Goal: Task Accomplishment & Management: Manage account settings

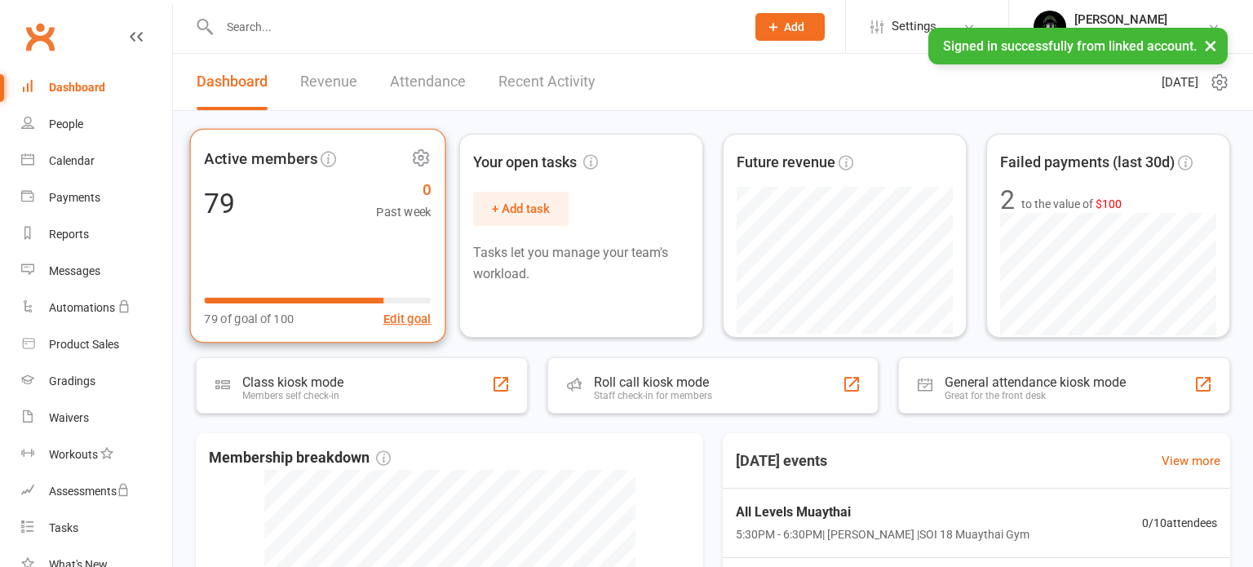
click at [302, 250] on div "Active members 79 0 Past week 79 of goal of 100 Edit goal" at bounding box center [318, 236] width 256 height 214
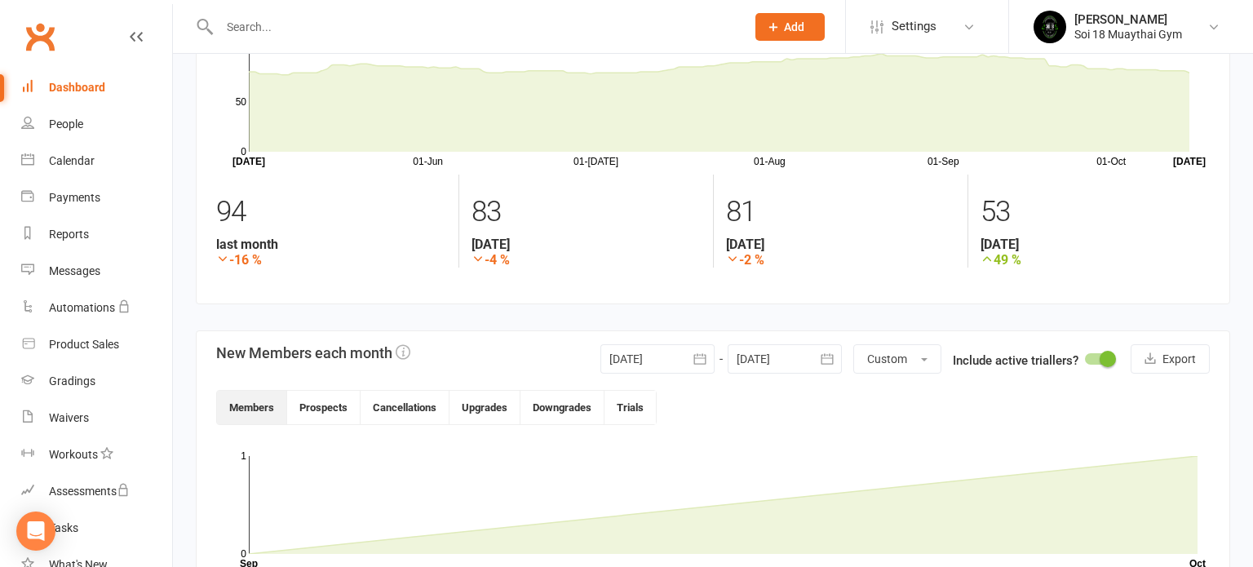
scroll to position [296, 0]
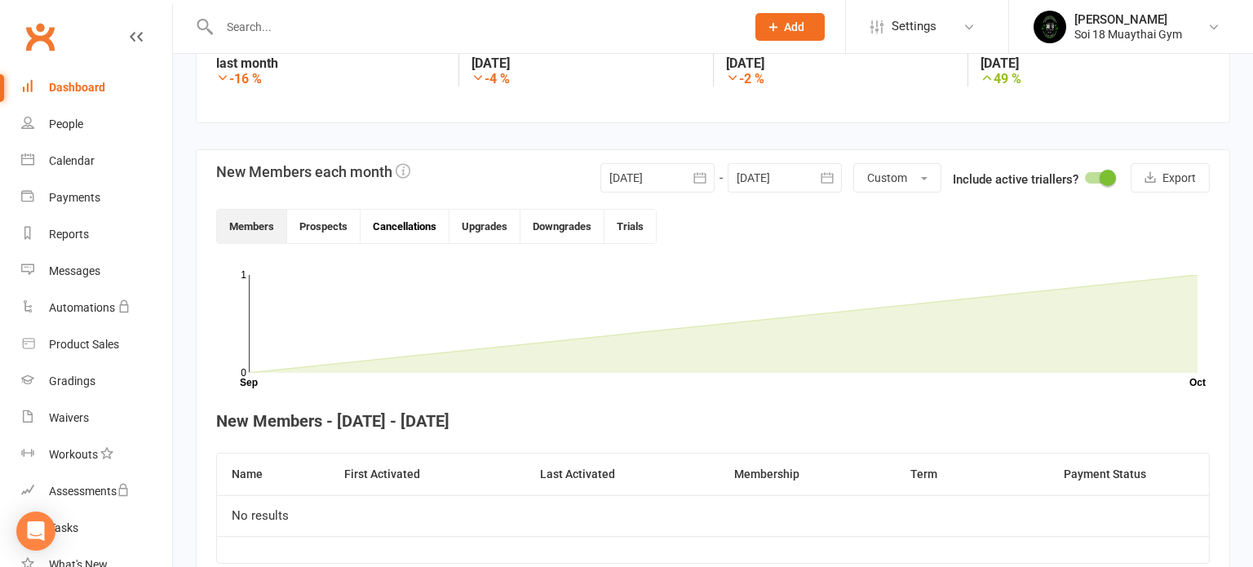
click at [409, 232] on button "Cancellations" at bounding box center [405, 226] width 89 height 33
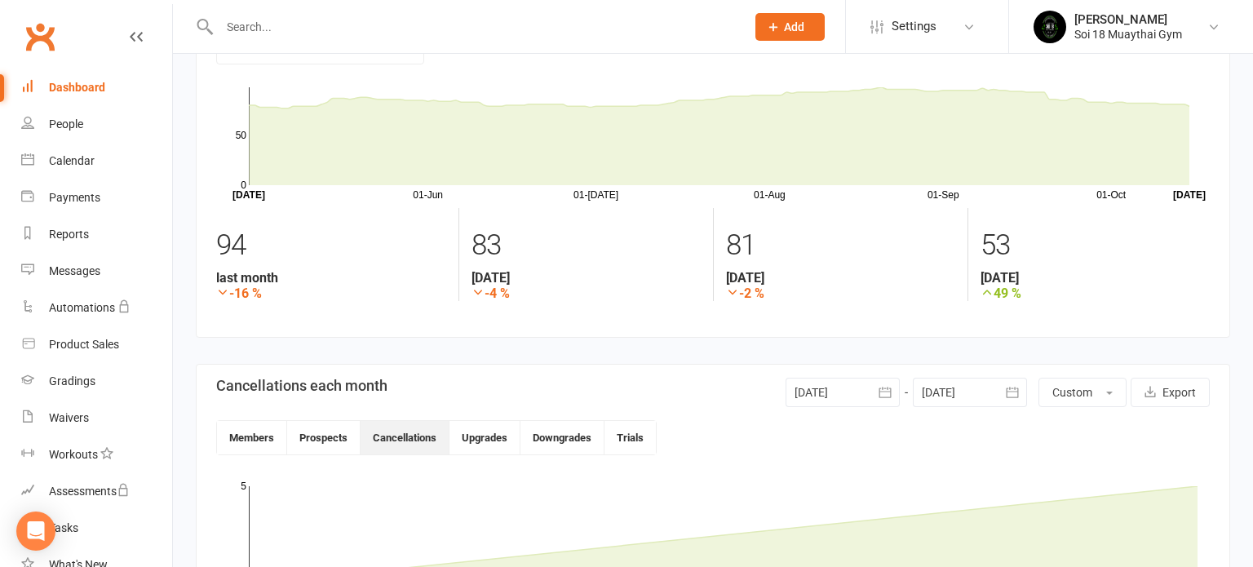
scroll to position [0, 0]
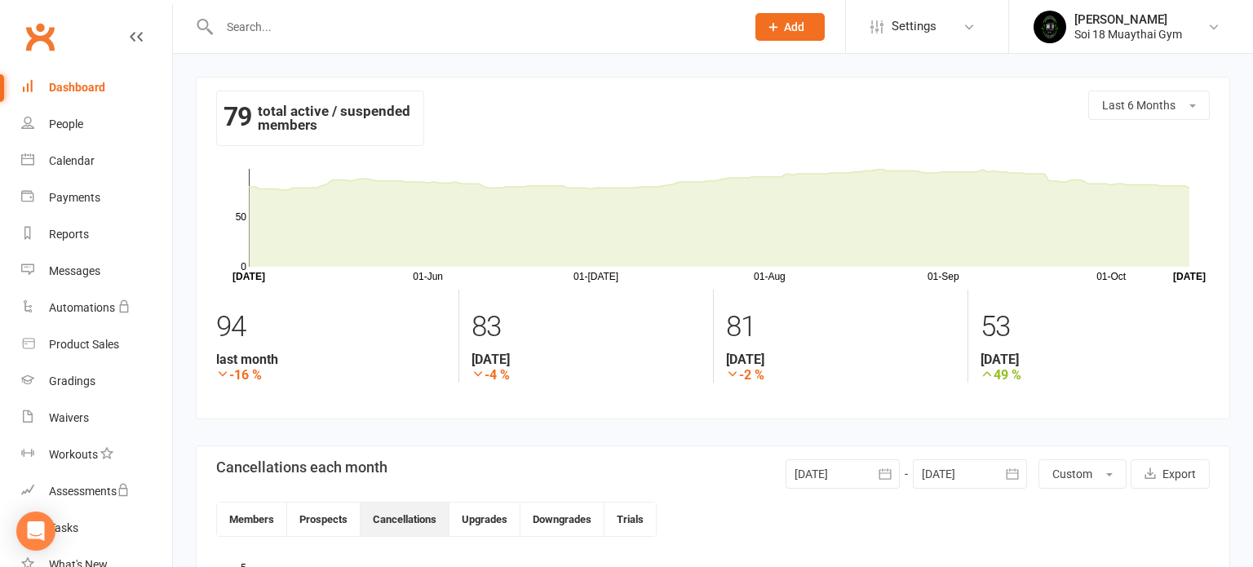
click at [142, 30] on div "Clubworx" at bounding box center [86, 46] width 172 height 60
click at [87, 106] on link "People" at bounding box center [96, 124] width 151 height 37
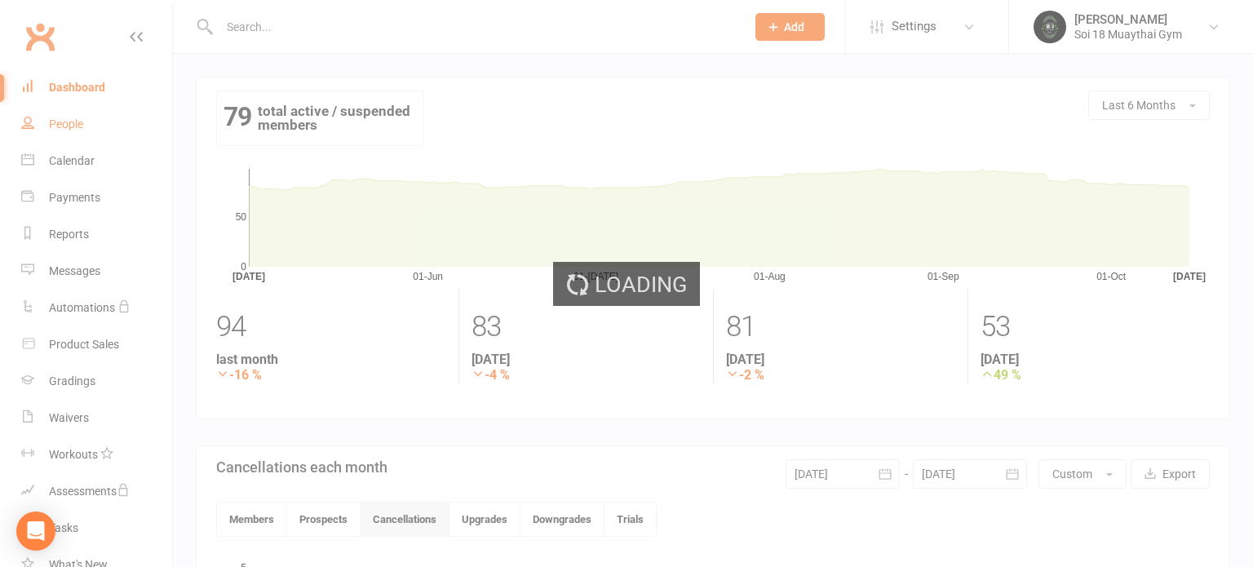
select select "100"
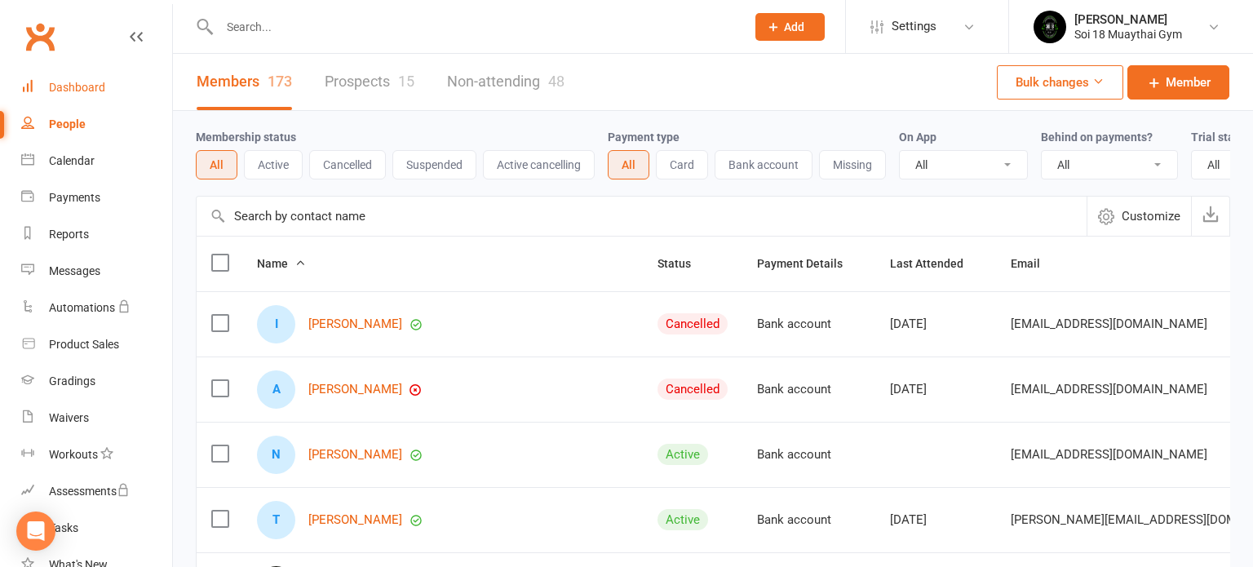
click at [82, 87] on div "Dashboard" at bounding box center [77, 87] width 56 height 13
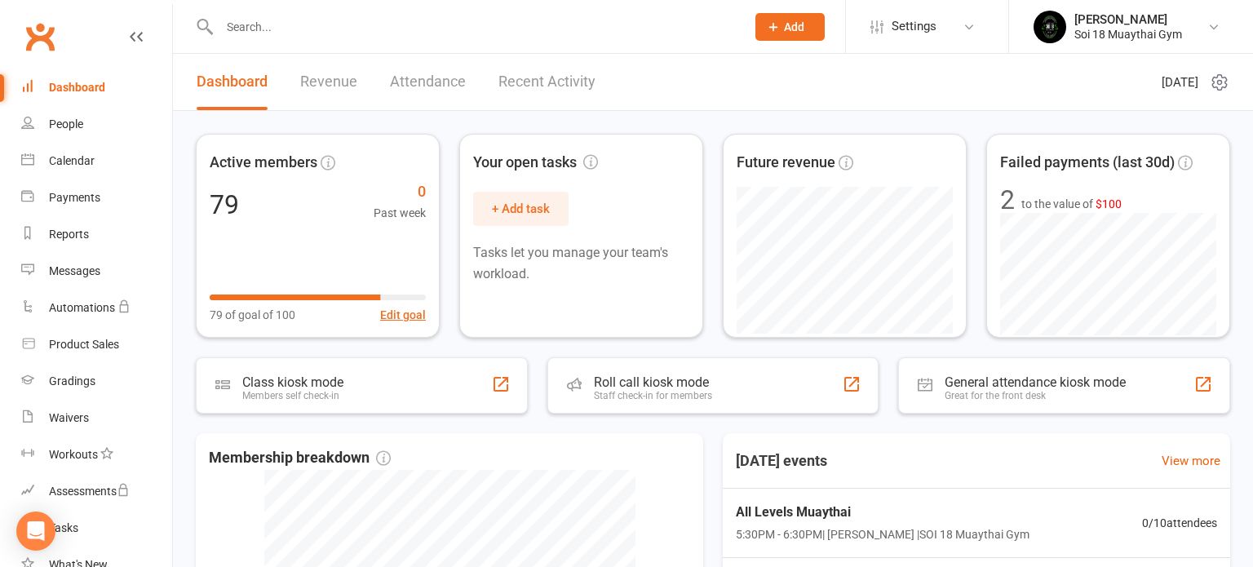
click at [326, 87] on link "Revenue" at bounding box center [328, 82] width 57 height 56
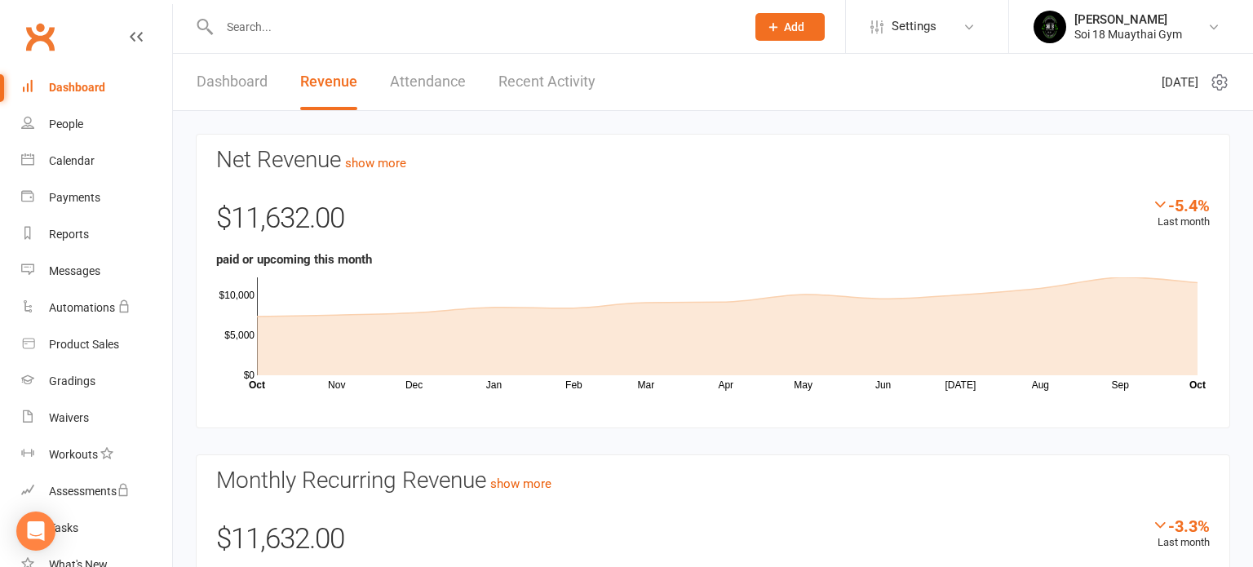
click at [540, 88] on link "Recent Activity" at bounding box center [546, 82] width 97 height 56
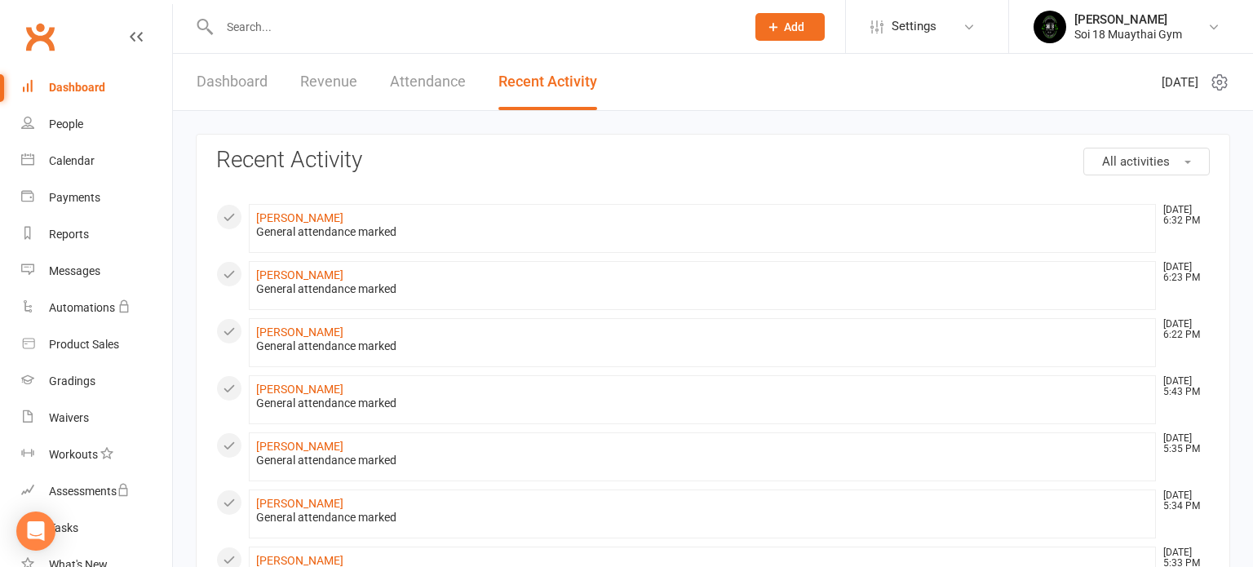
click at [247, 92] on link "Dashboard" at bounding box center [232, 82] width 71 height 56
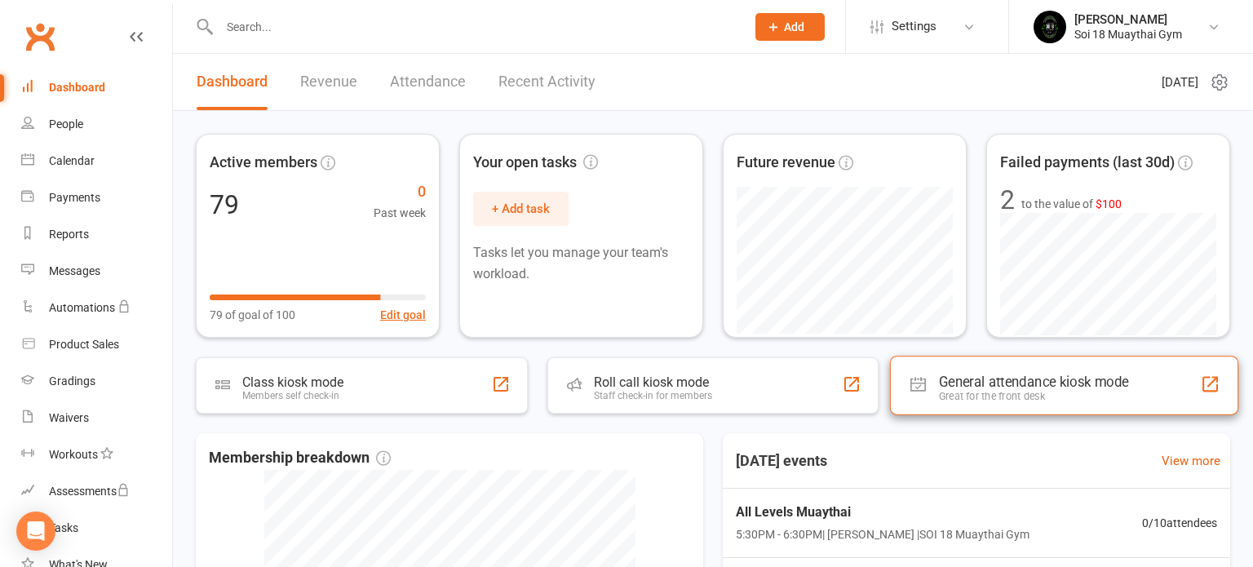
click at [1017, 390] on div "Great for the front desk" at bounding box center [1034, 396] width 190 height 12
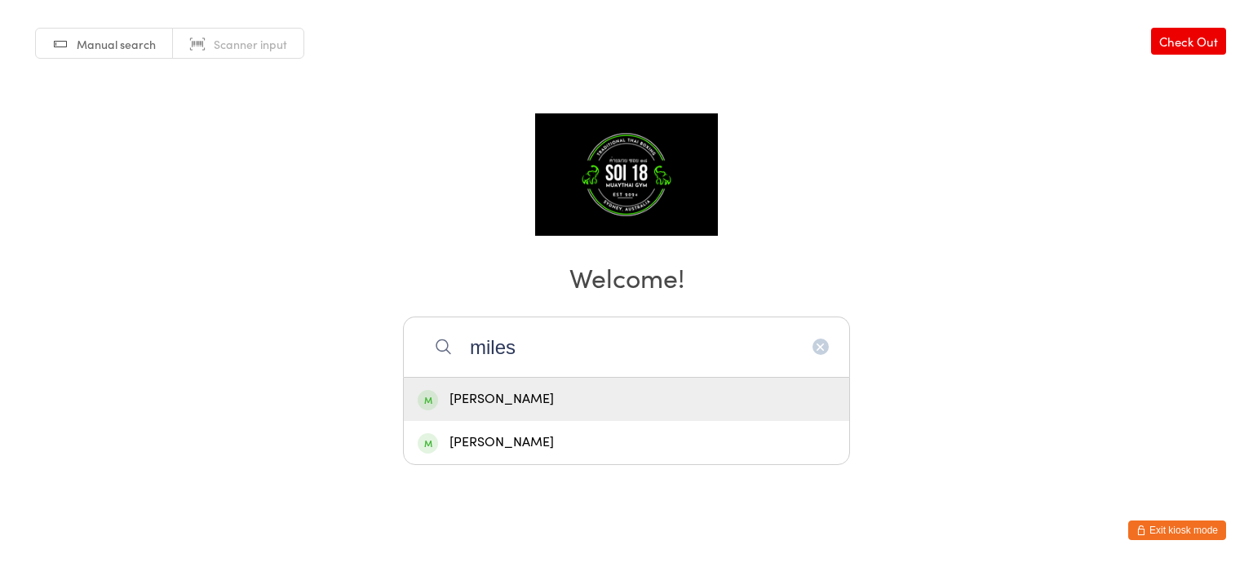
type input "miles"
click at [554, 401] on div "[PERSON_NAME]" at bounding box center [627, 399] width 418 height 22
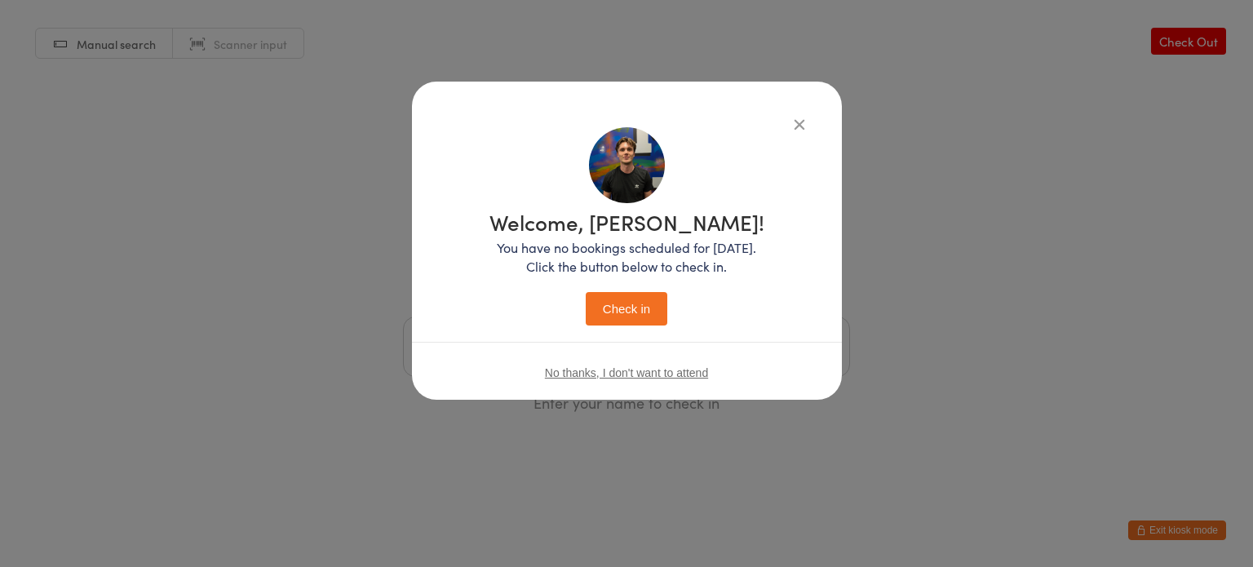
click at [636, 315] on button "Check in" at bounding box center [627, 308] width 82 height 33
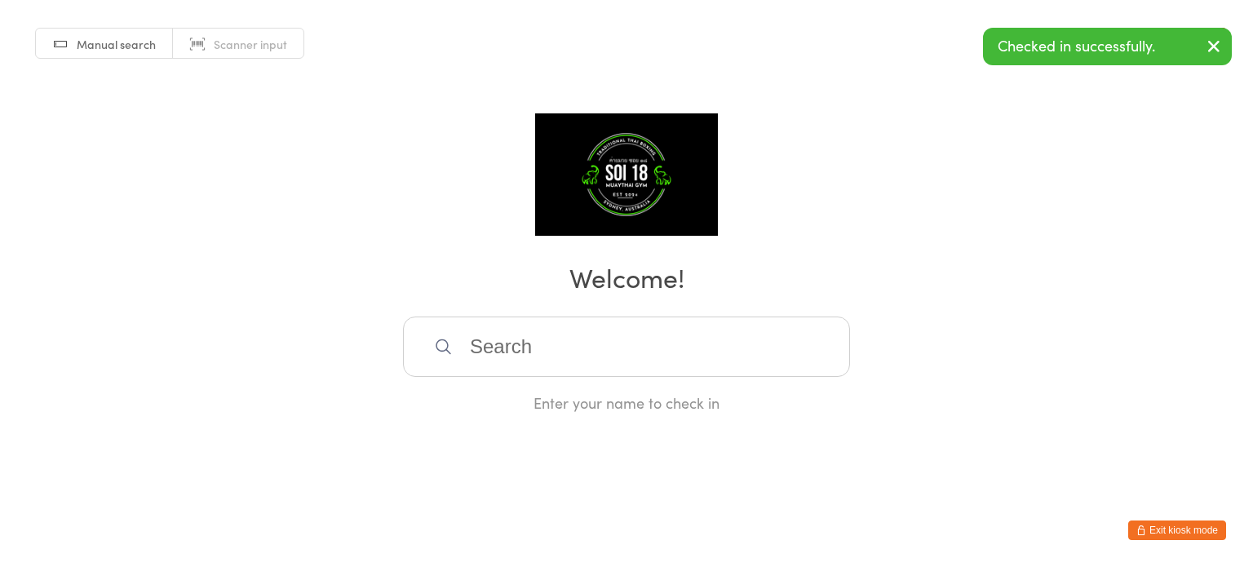
click at [566, 355] on input "search" at bounding box center [626, 347] width 447 height 60
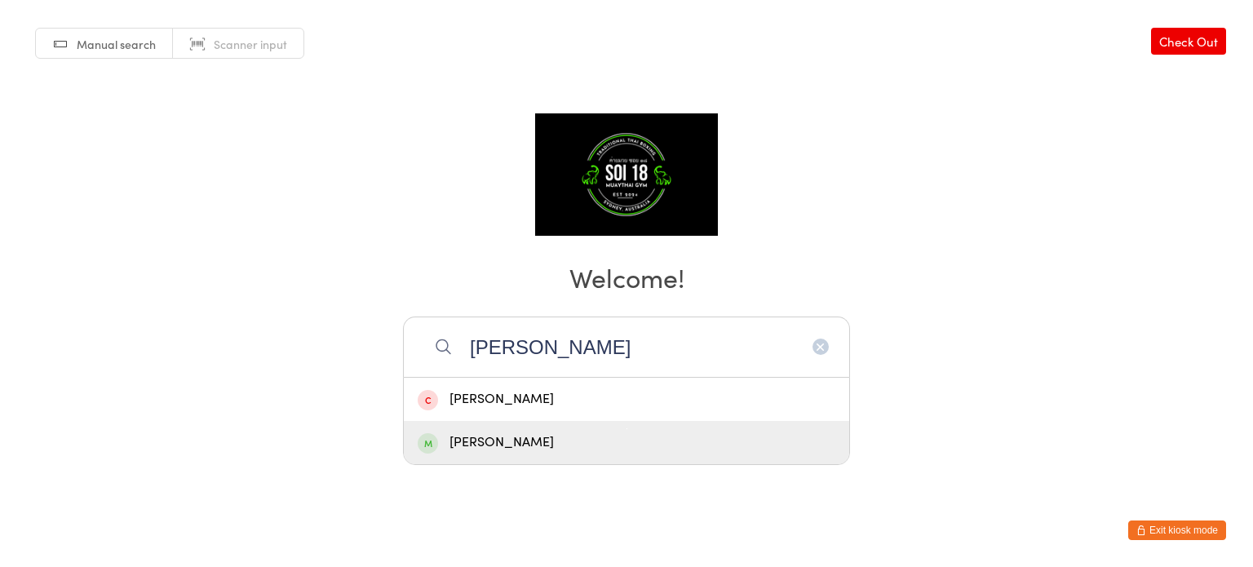
type input "[PERSON_NAME]"
click at [555, 450] on div "[PERSON_NAME]" at bounding box center [627, 443] width 418 height 22
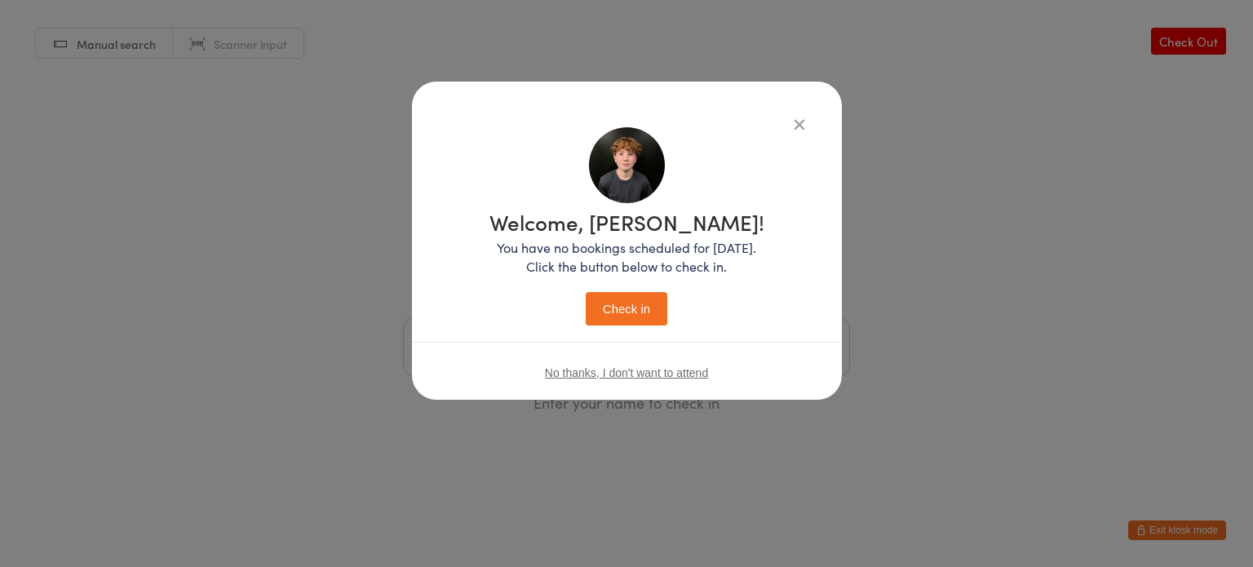
click at [638, 313] on button "Check in" at bounding box center [627, 308] width 82 height 33
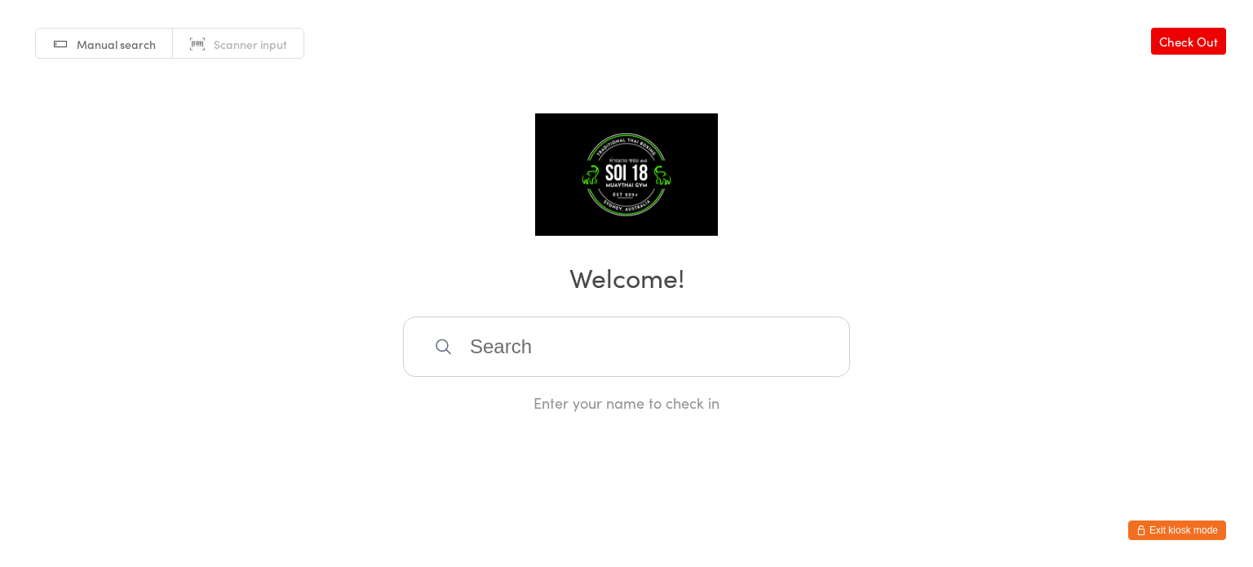
click at [551, 344] on input "search" at bounding box center [626, 347] width 447 height 60
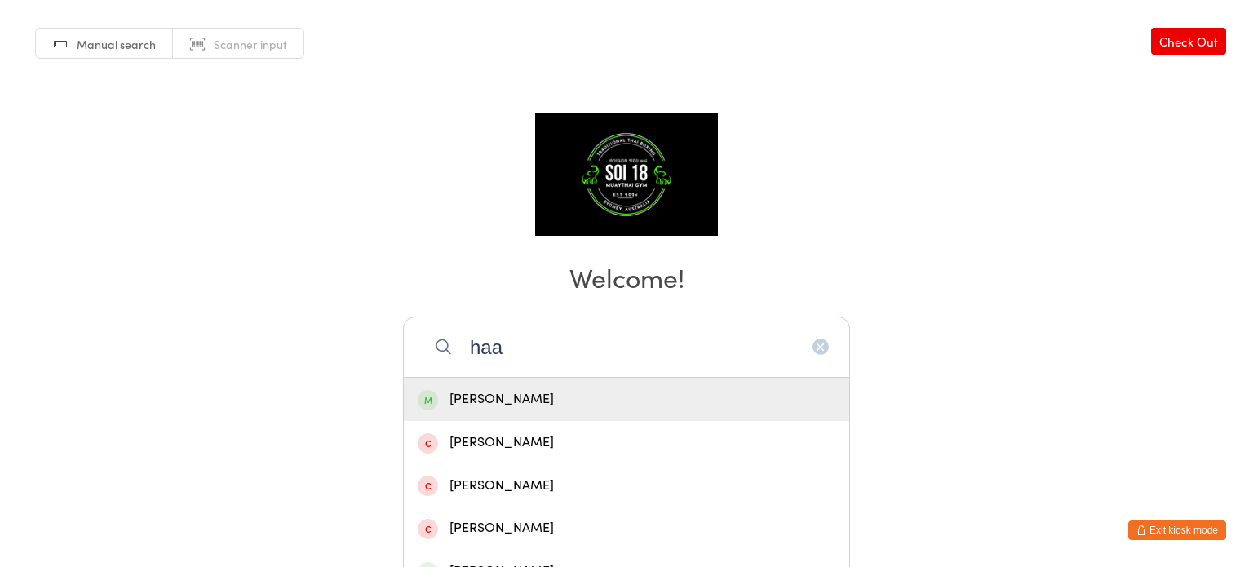
type input "haa"
click at [525, 398] on div "[PERSON_NAME]" at bounding box center [627, 399] width 418 height 22
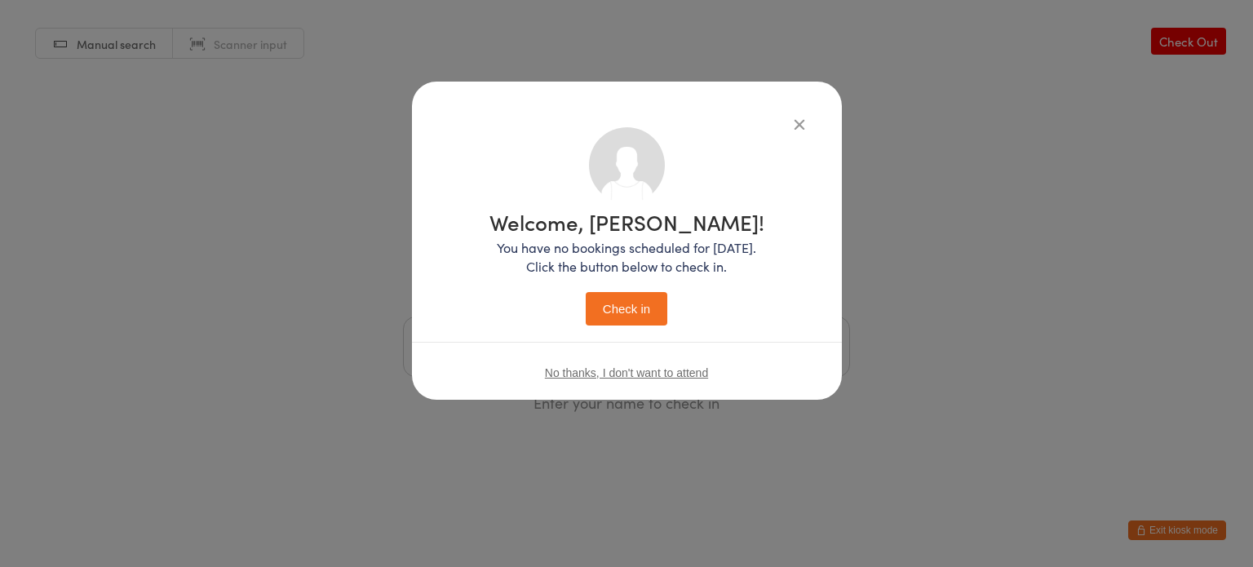
click at [621, 307] on button "Check in" at bounding box center [627, 308] width 82 height 33
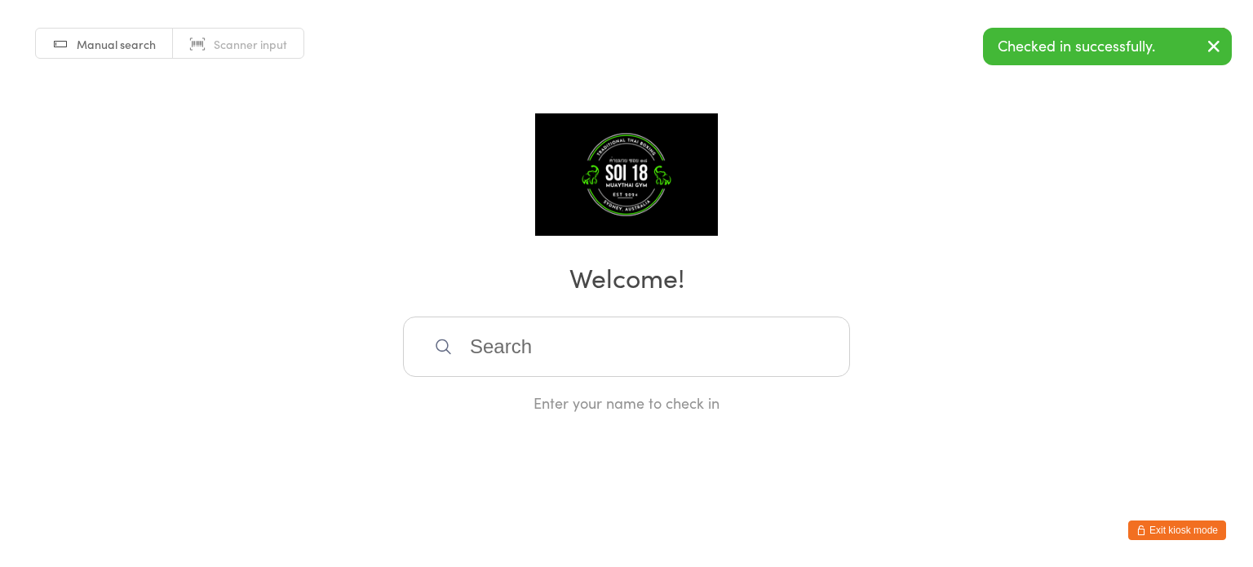
click at [1203, 529] on button "Exit kiosk mode" at bounding box center [1177, 531] width 98 height 20
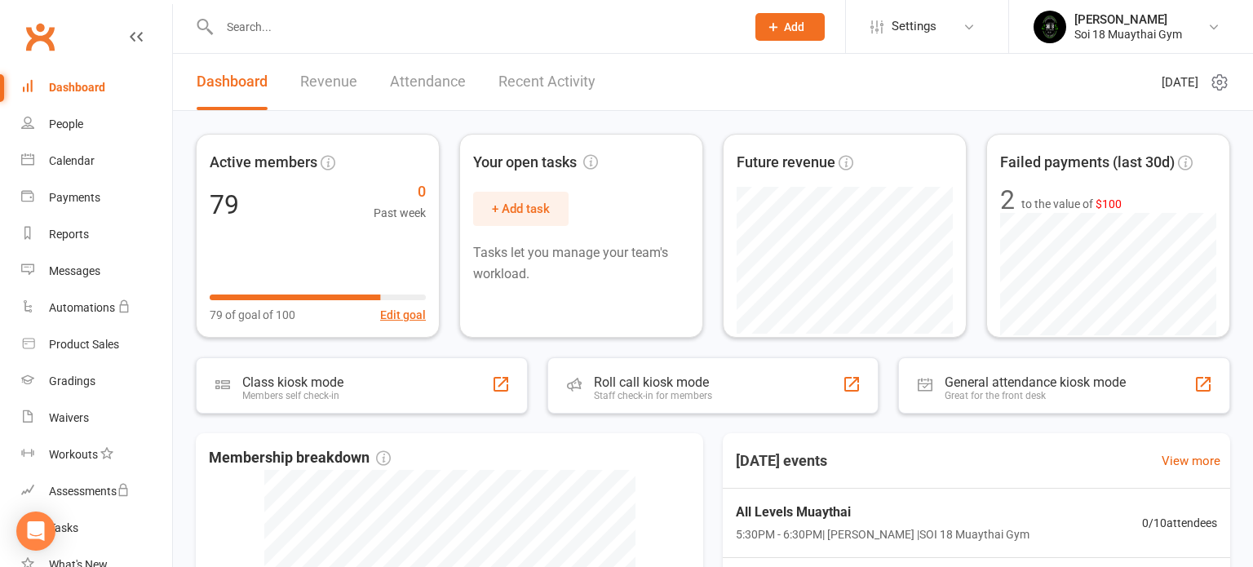
click at [544, 82] on link "Recent Activity" at bounding box center [546, 82] width 97 height 56
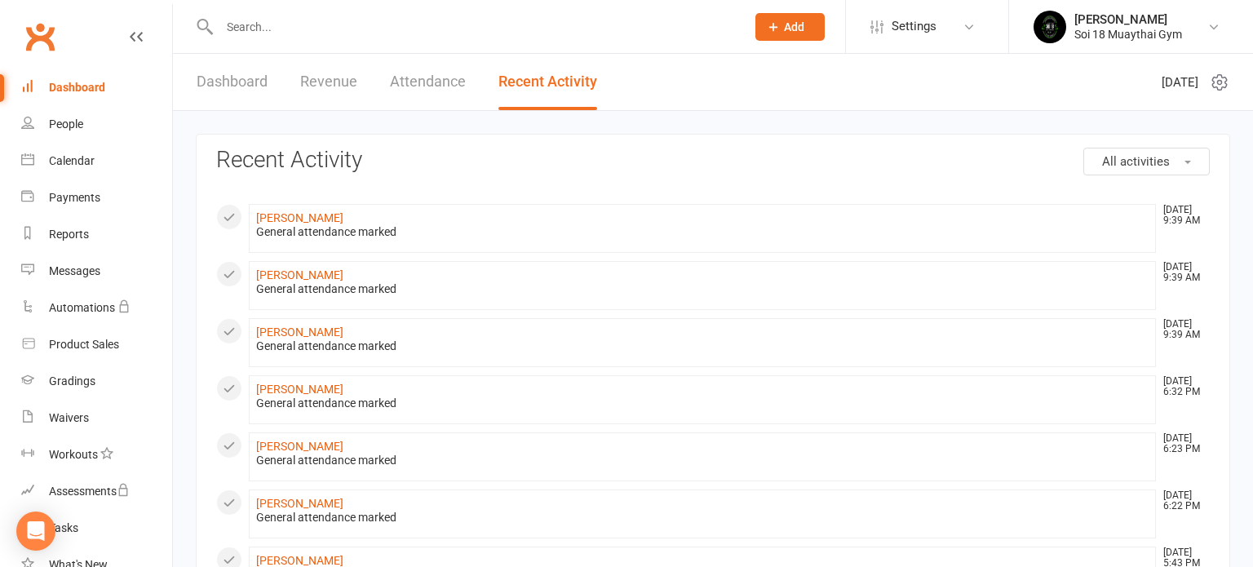
click at [239, 78] on link "Dashboard" at bounding box center [232, 82] width 71 height 56
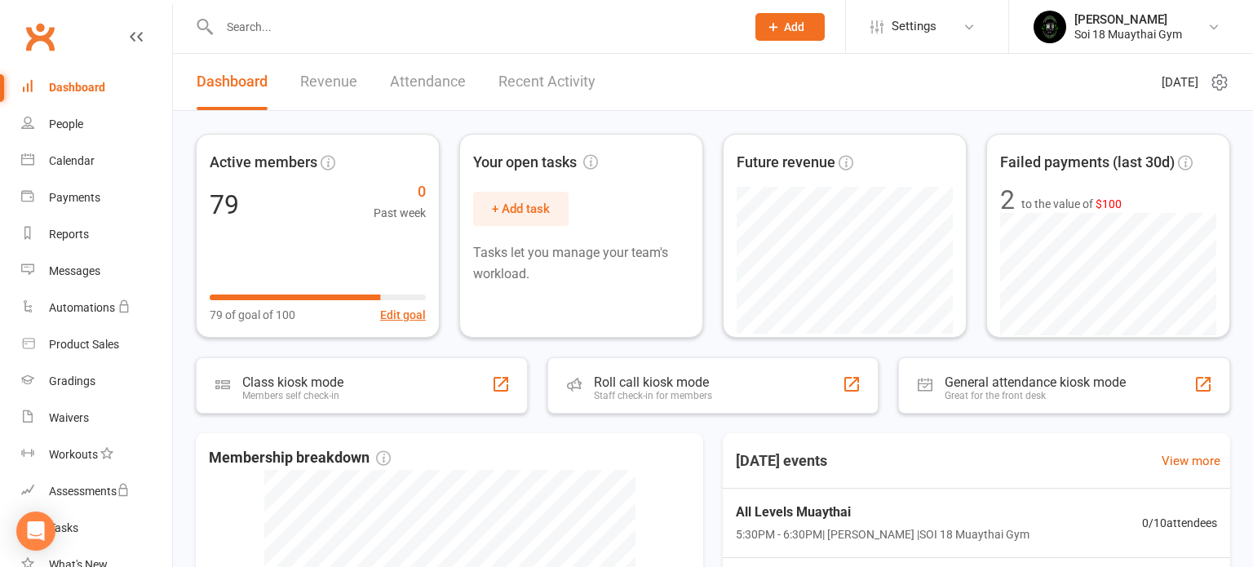
click at [223, 86] on link "Dashboard" at bounding box center [232, 82] width 71 height 56
click at [255, 33] on input "text" at bounding box center [475, 27] width 520 height 23
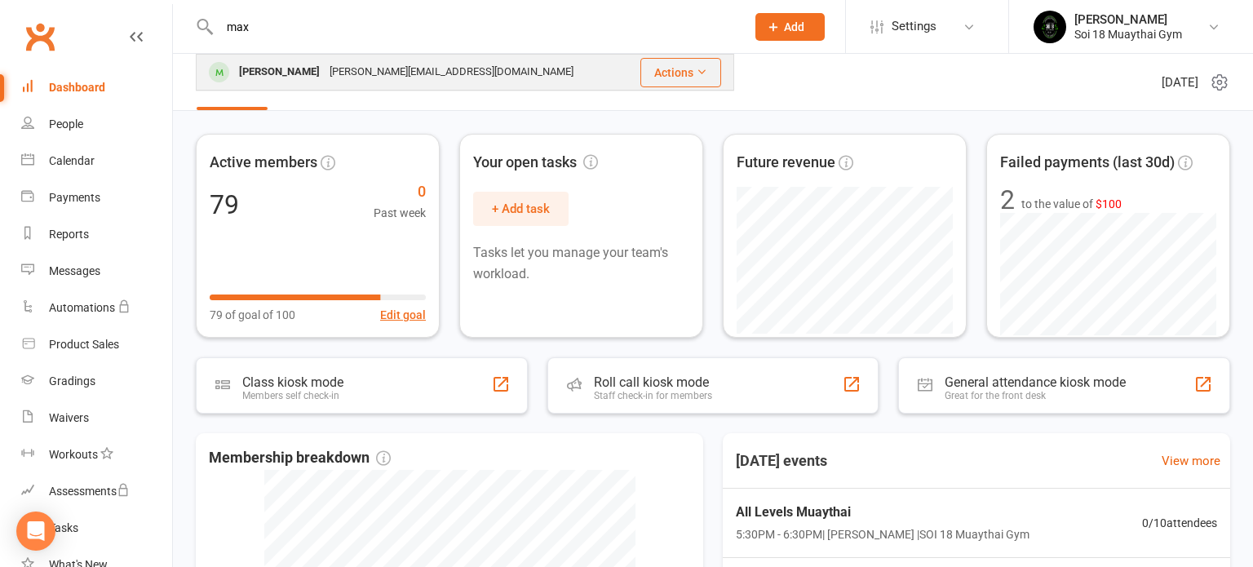
type input "max"
click at [281, 77] on div "Max Martin" at bounding box center [279, 72] width 91 height 24
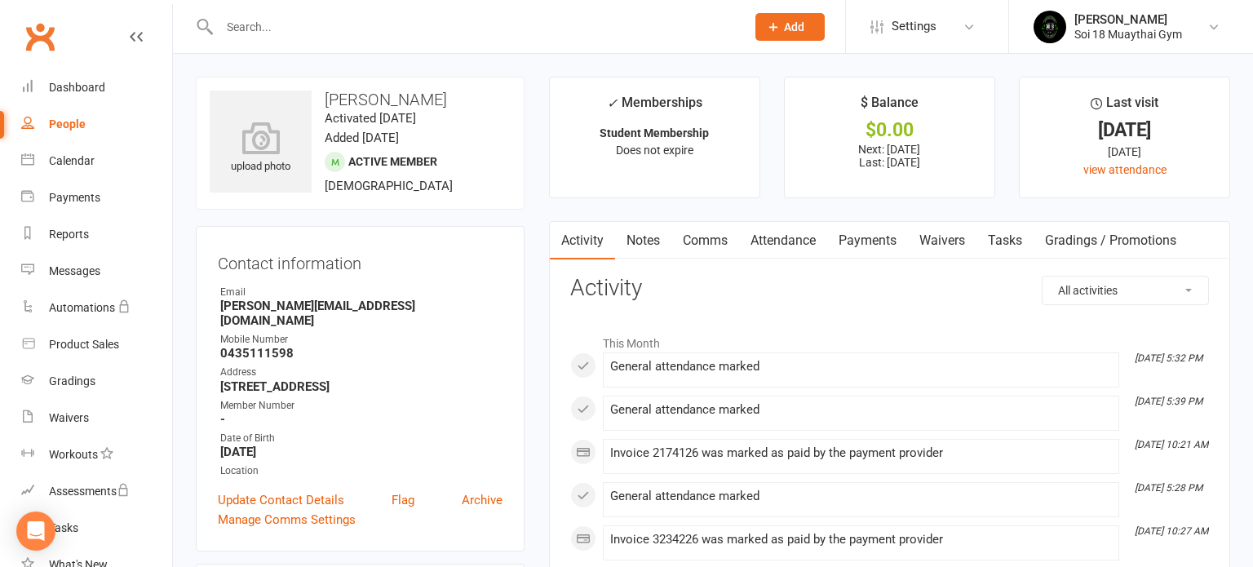
click at [854, 237] on link "Payments" at bounding box center [867, 241] width 81 height 38
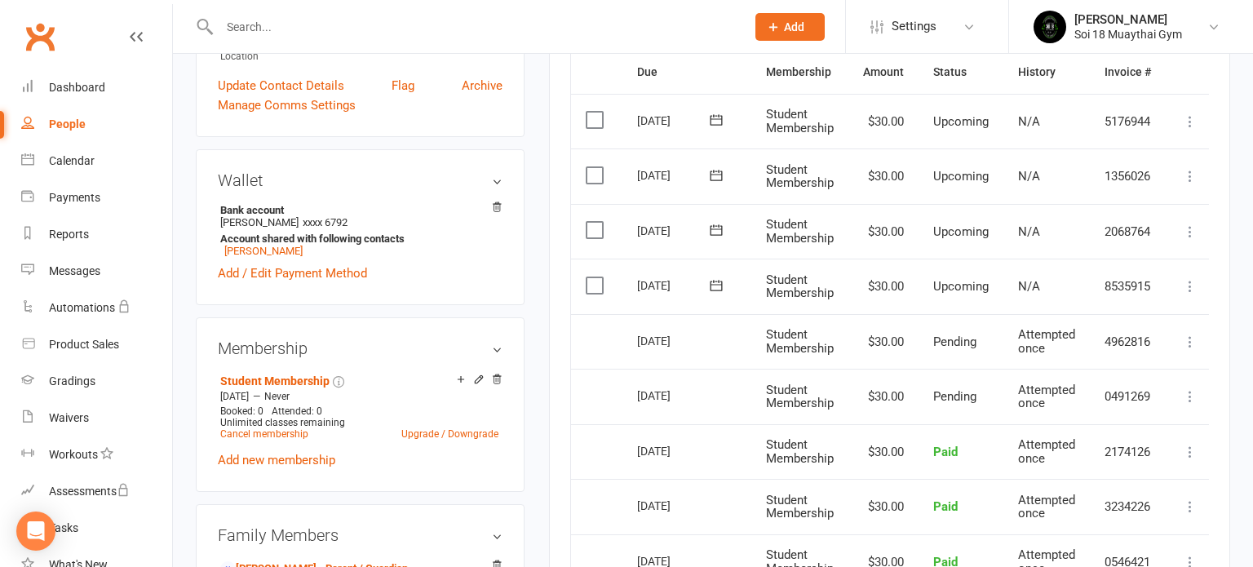
scroll to position [405, 0]
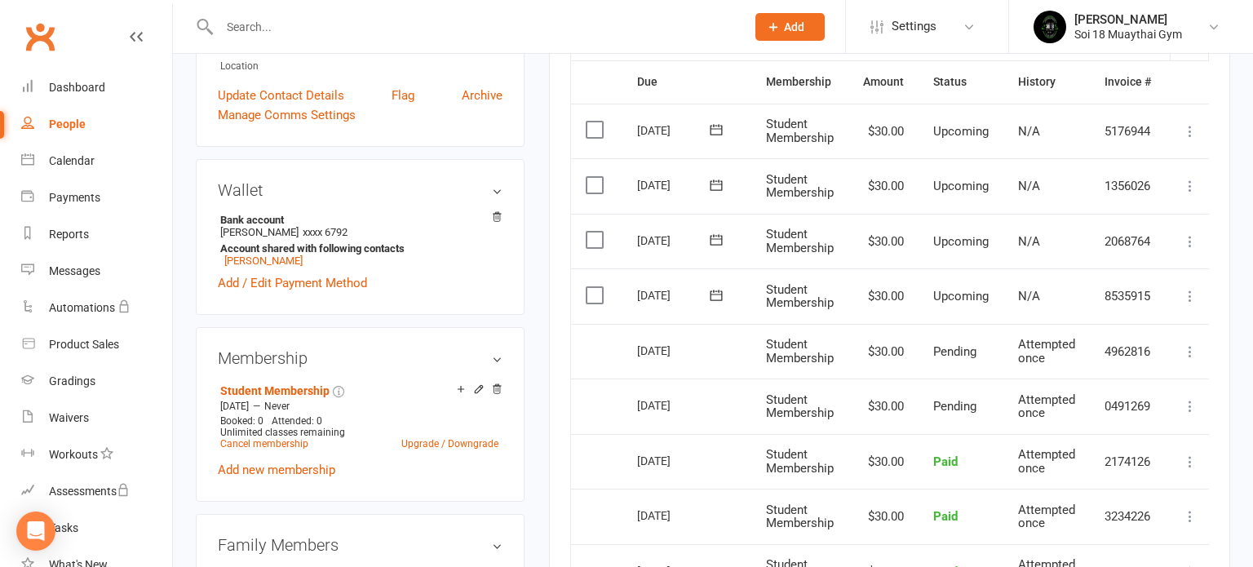
click at [596, 295] on label at bounding box center [597, 295] width 22 height 16
click at [596, 287] on input "checkbox" at bounding box center [591, 287] width 11 height 0
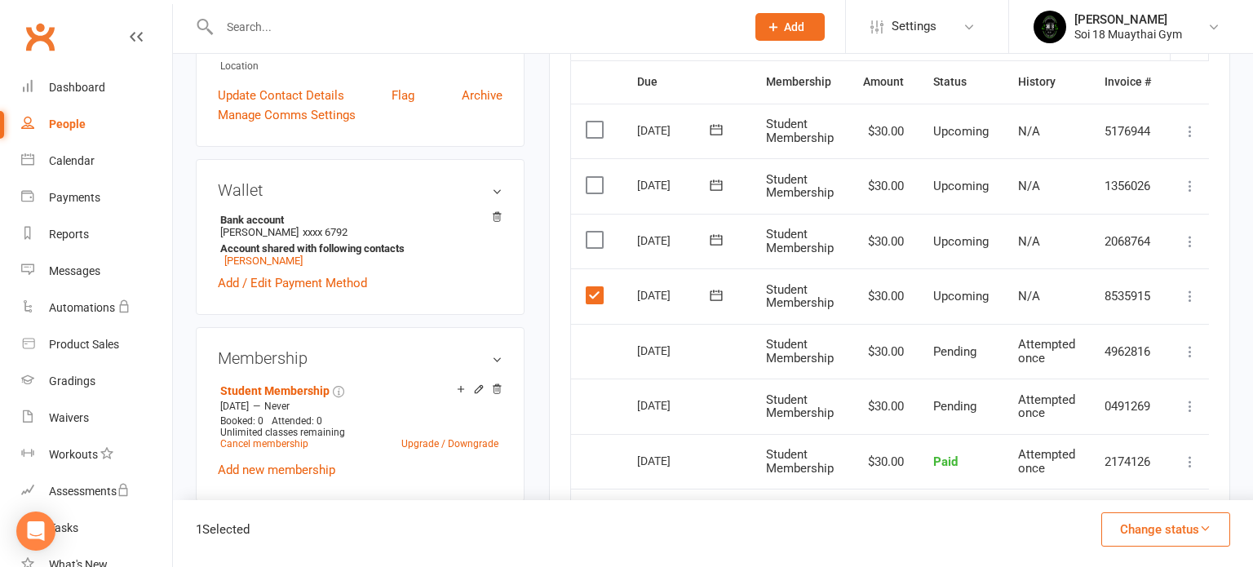
drag, startPoint x: 597, startPoint y: 242, endPoint x: 591, endPoint y: 221, distance: 22.2
click at [596, 242] on label at bounding box center [597, 240] width 22 height 16
click at [596, 232] on input "checkbox" at bounding box center [591, 232] width 11 height 0
click at [595, 183] on label at bounding box center [597, 185] width 22 height 16
click at [595, 177] on input "checkbox" at bounding box center [591, 177] width 11 height 0
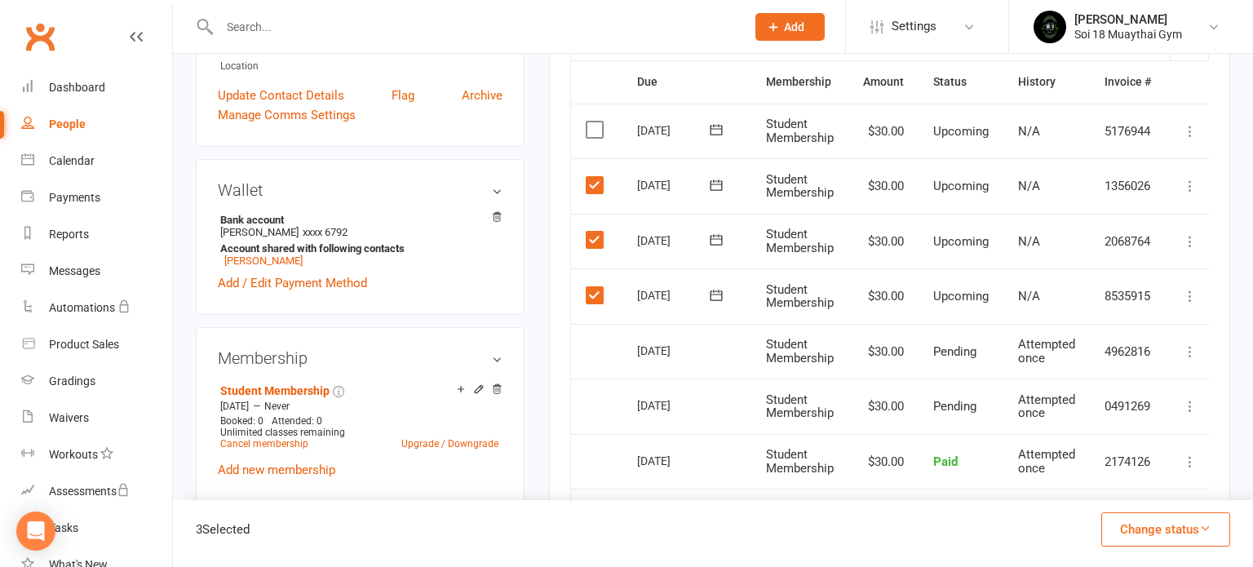
click at [1155, 529] on button "Change status" at bounding box center [1165, 529] width 129 height 34
click at [1119, 487] on link "Skipped" at bounding box center [1149, 485] width 162 height 33
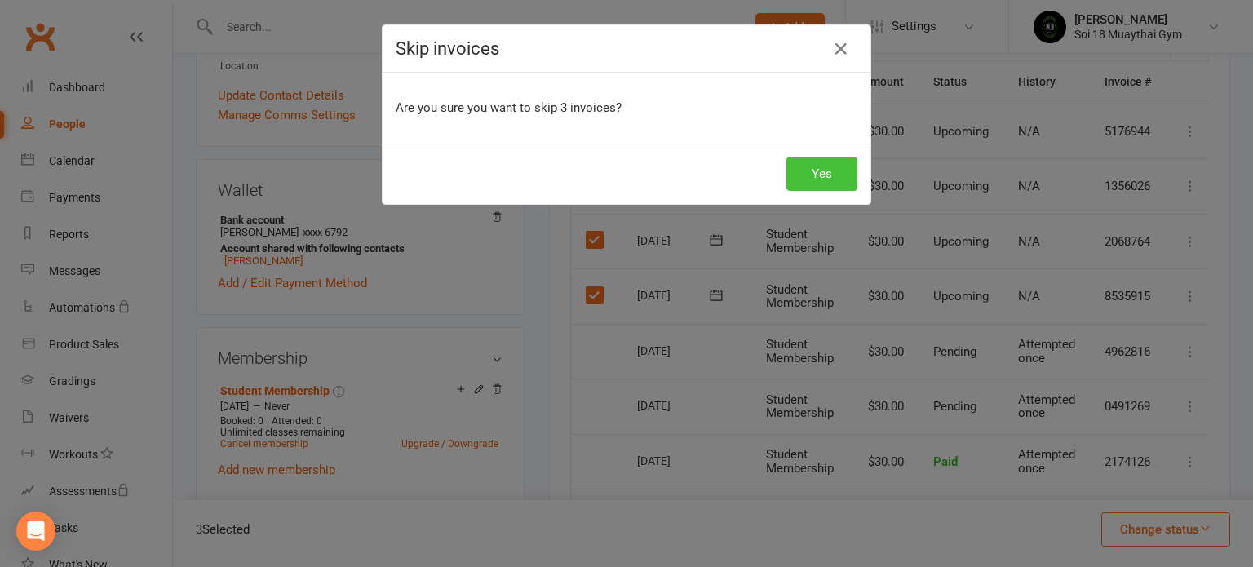
click at [847, 175] on button "Yes" at bounding box center [821, 174] width 71 height 34
